Goal: Task Accomplishment & Management: Manage account settings

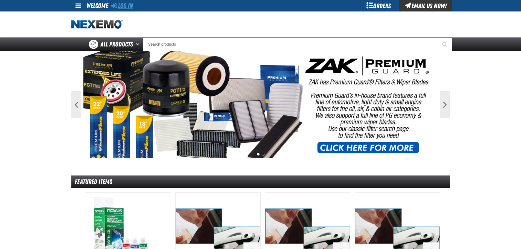
click at [119, 6] on link "Log In" at bounding box center [122, 6] width 22 height 8
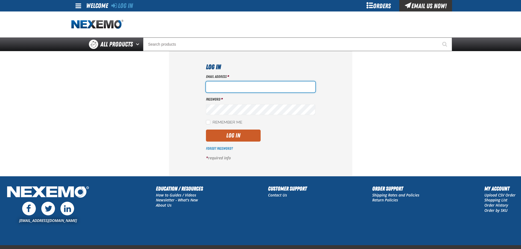
click at [257, 86] on input "Email Address *" at bounding box center [260, 87] width 109 height 11
paste input "[EMAIL_ADDRESS][DOMAIN_NAME]"
type input "[EMAIL_ADDRESS][DOMAIN_NAME]"
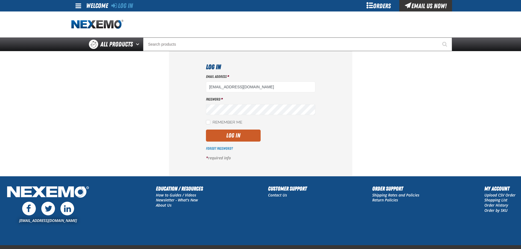
click at [234, 121] on label "Remember Me" at bounding box center [224, 122] width 36 height 5
click at [210, 121] on input "Remember Me" at bounding box center [208, 122] width 4 height 4
checkbox input "true"
click at [233, 138] on button "Log In" at bounding box center [233, 136] width 55 height 12
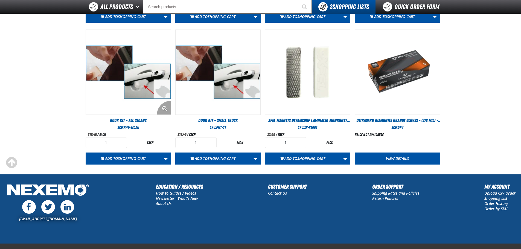
scroll to position [301, 0]
